Goal: Task Accomplishment & Management: Use online tool/utility

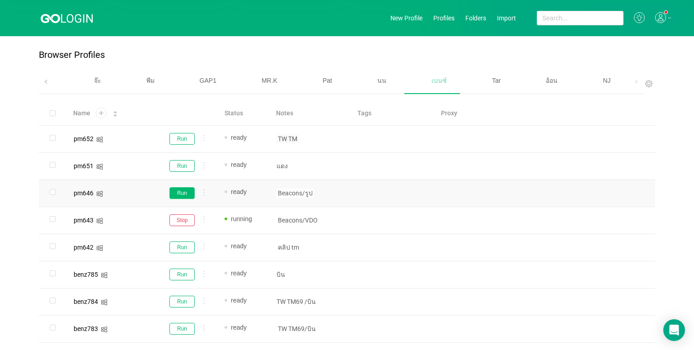
click at [186, 191] on button "Run" at bounding box center [181, 193] width 25 height 12
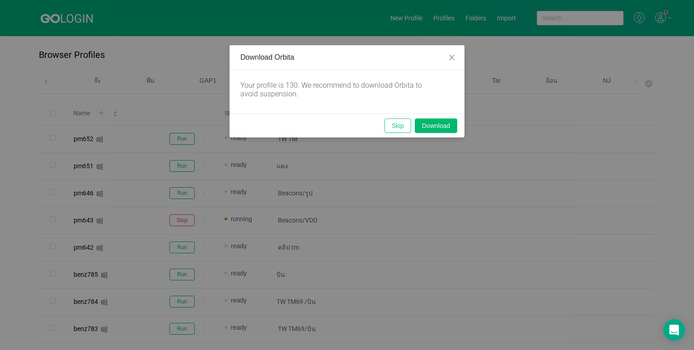
click at [396, 125] on button "Skip" at bounding box center [397, 125] width 27 height 14
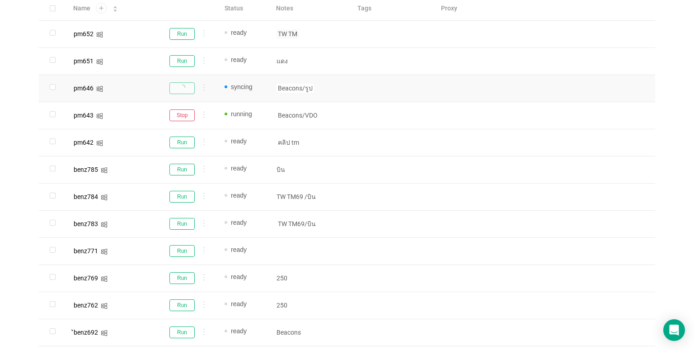
scroll to position [226, 0]
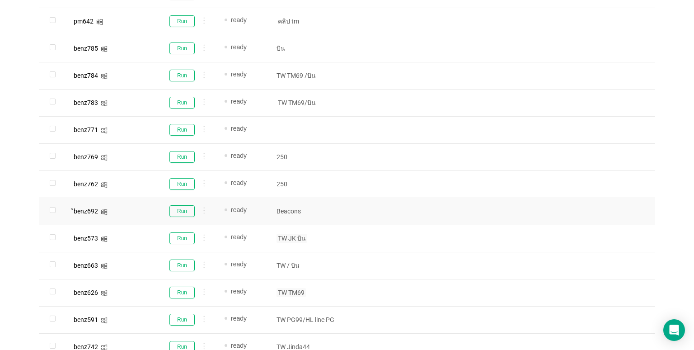
click at [312, 217] on div "Beacons" at bounding box center [309, 210] width 74 height 17
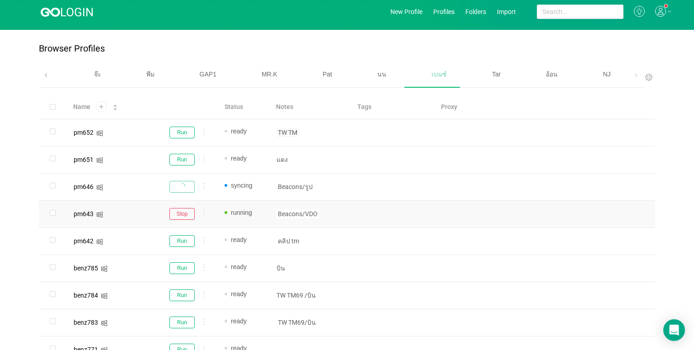
scroll to position [0, 0]
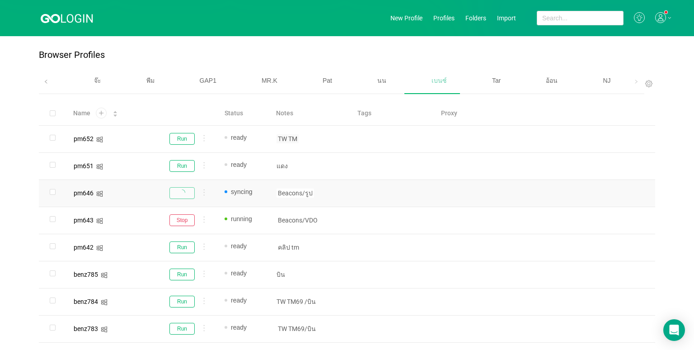
click at [314, 190] on p "Beacons/รูป" at bounding box center [309, 192] width 66 height 9
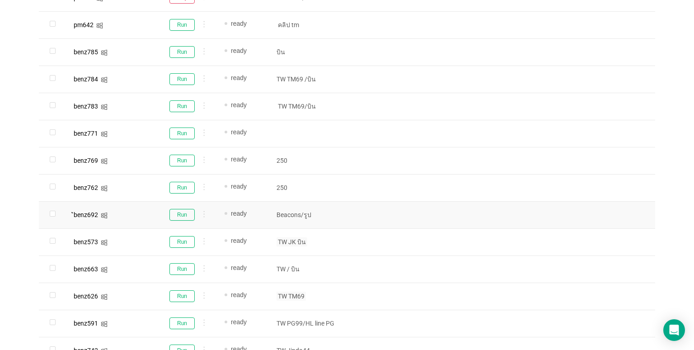
scroll to position [226, 0]
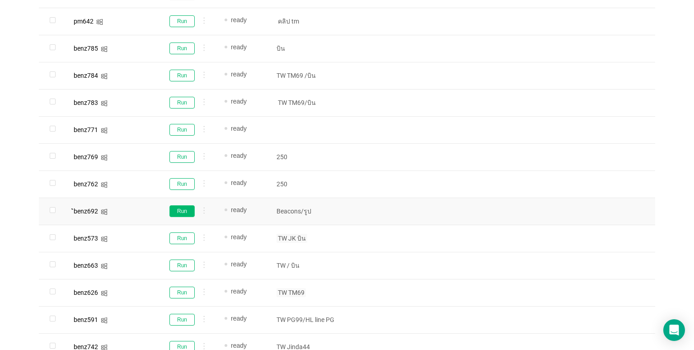
click at [183, 212] on button "Run" at bounding box center [181, 211] width 25 height 12
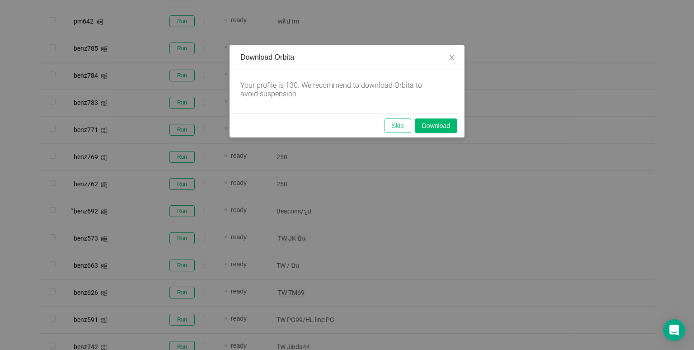
click at [403, 130] on button "Skip" at bounding box center [397, 125] width 27 height 14
